Goal: Navigation & Orientation: Find specific page/section

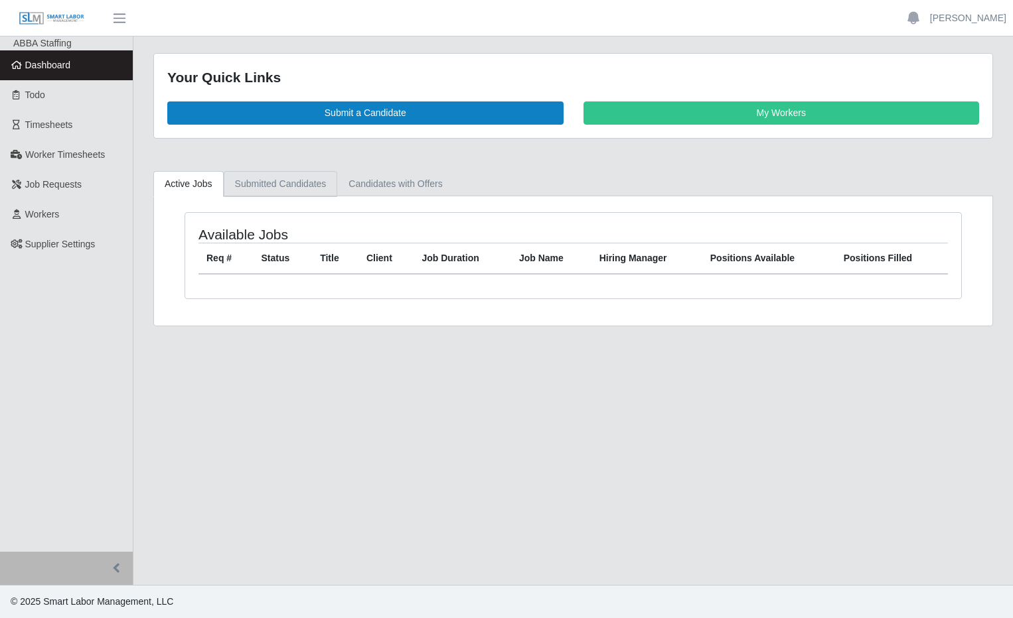
click at [275, 181] on link "Submitted Candidates" at bounding box center [281, 184] width 114 height 26
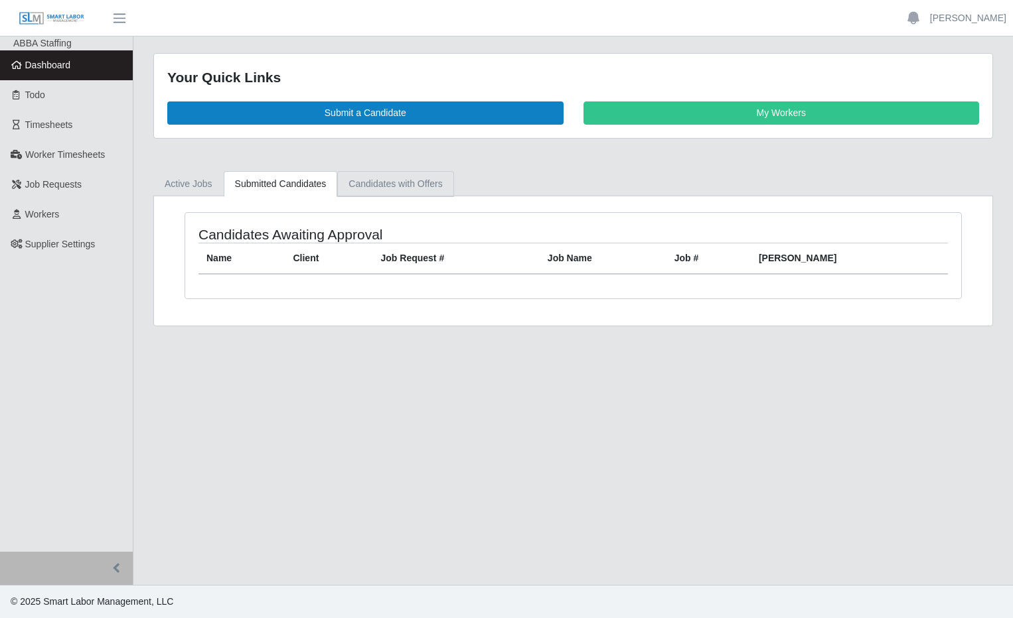
click at [394, 186] on link "Candidates with Offers" at bounding box center [395, 184] width 116 height 26
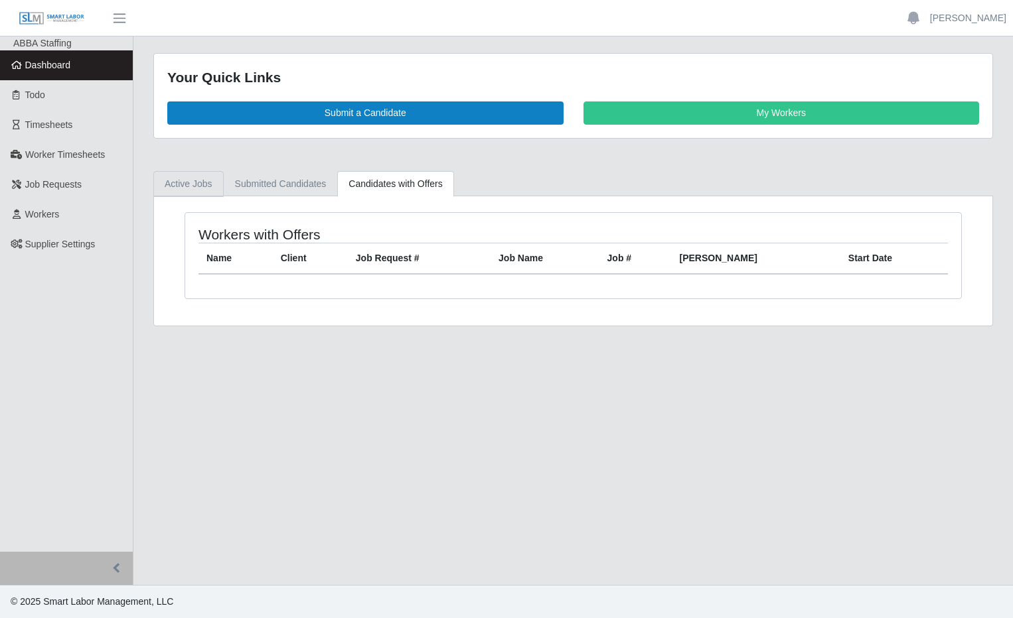
click at [195, 184] on link "Active Jobs" at bounding box center [188, 184] width 70 height 26
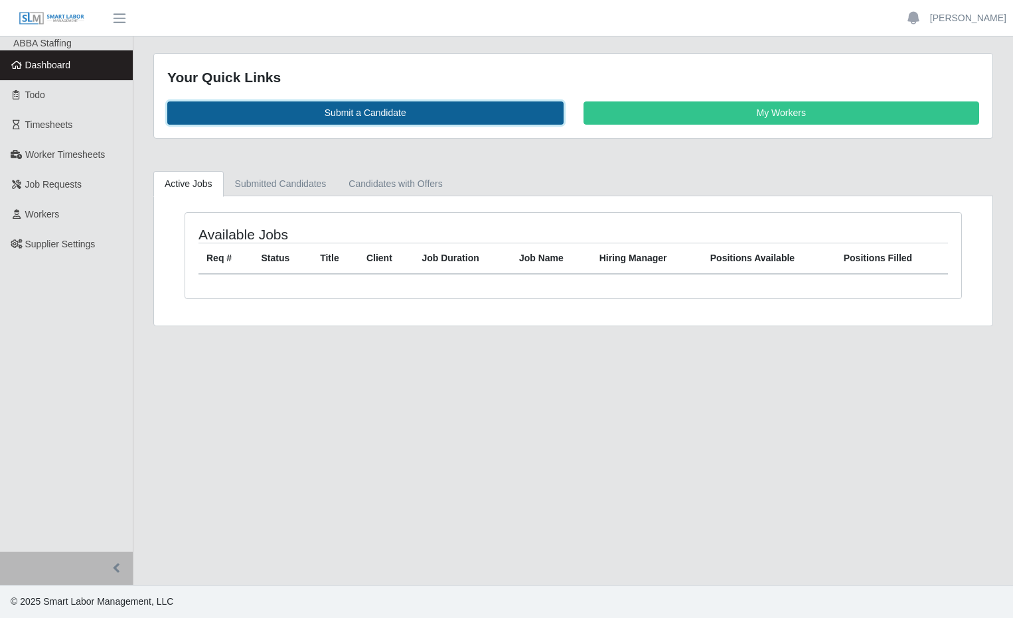
click at [452, 111] on link "Submit a Candidate" at bounding box center [365, 113] width 396 height 23
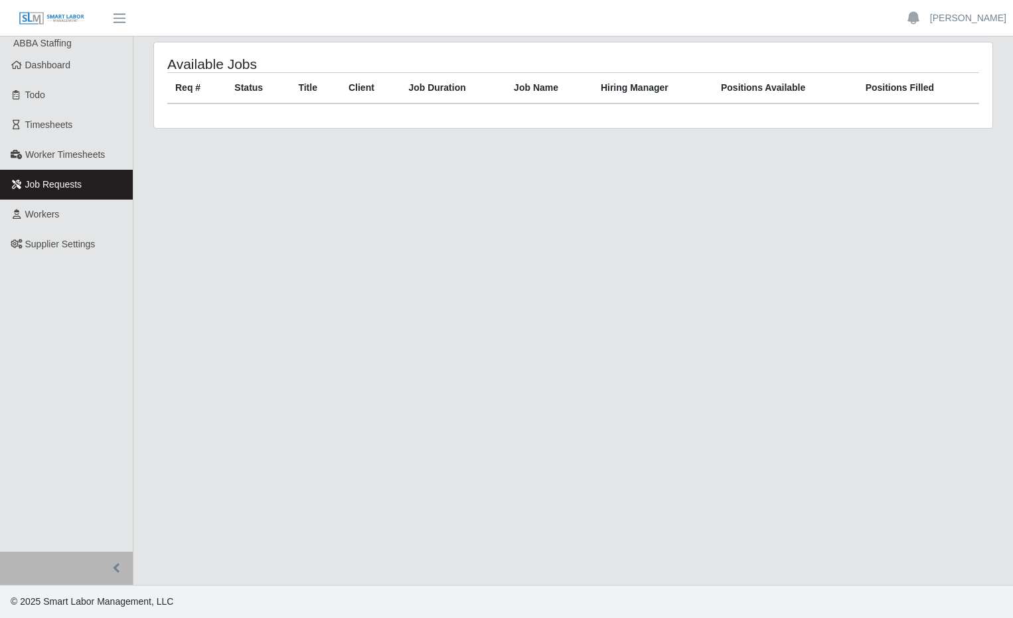
click at [67, 186] on span "Job Requests" at bounding box center [53, 184] width 57 height 11
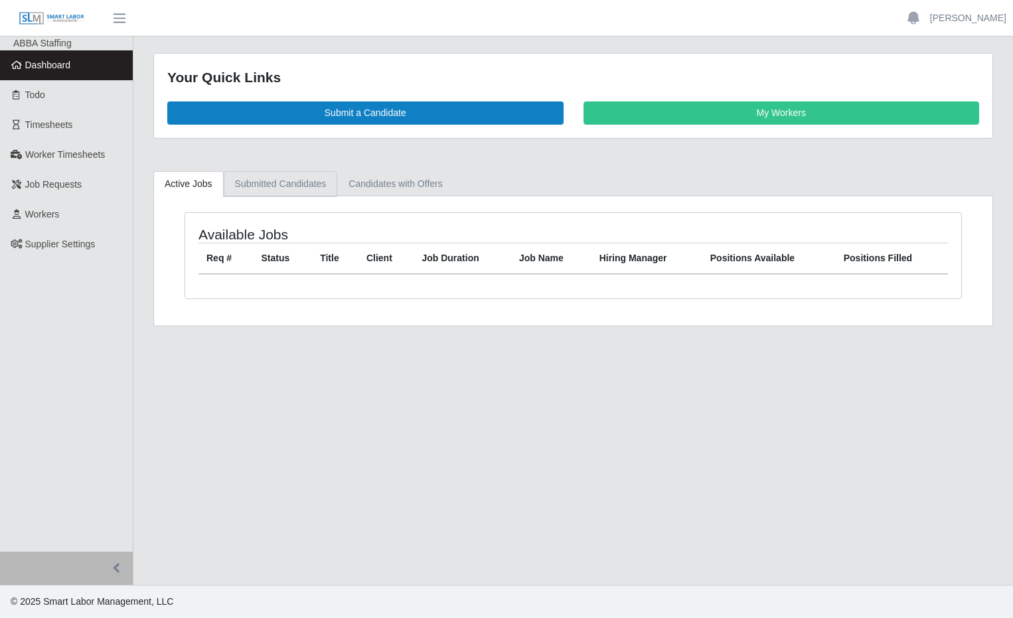
click at [267, 184] on link "Submitted Candidates" at bounding box center [281, 184] width 114 height 26
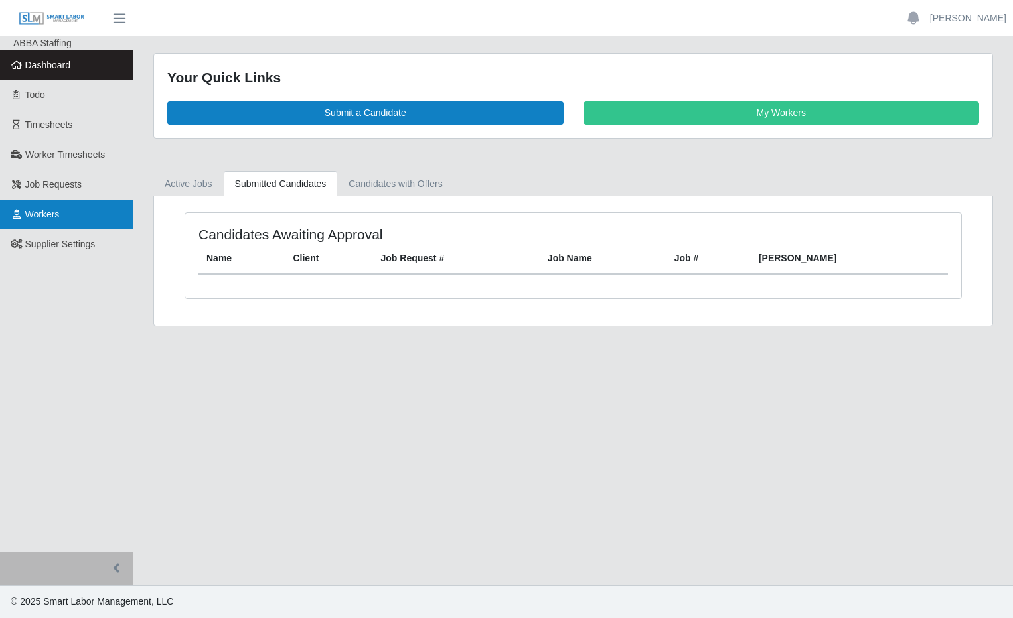
click at [57, 214] on span "Workers" at bounding box center [42, 214] width 35 height 11
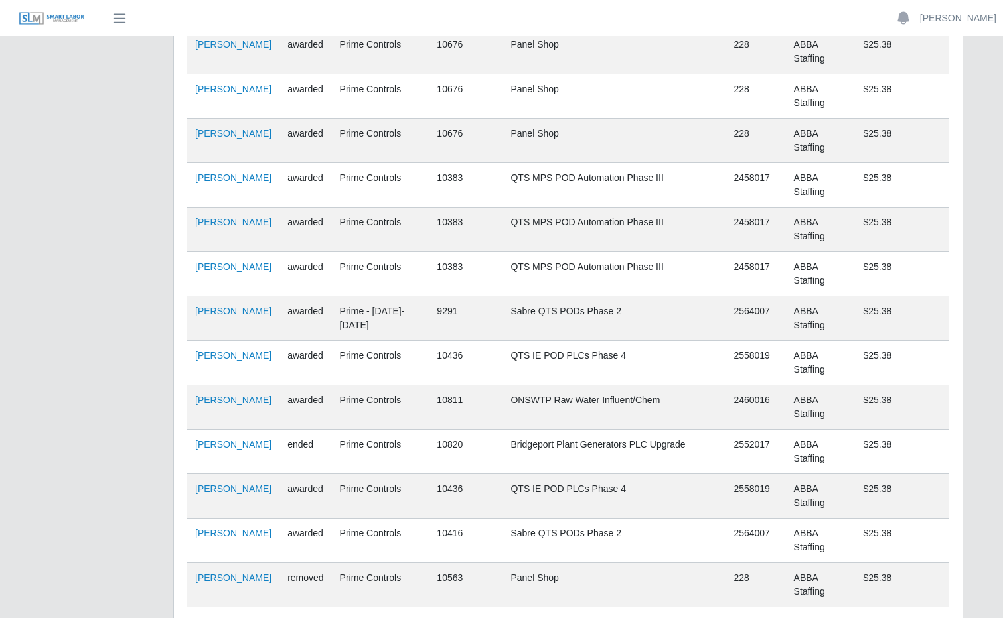
scroll to position [1448, 0]
